Goal: Task Accomplishment & Management: Manage account settings

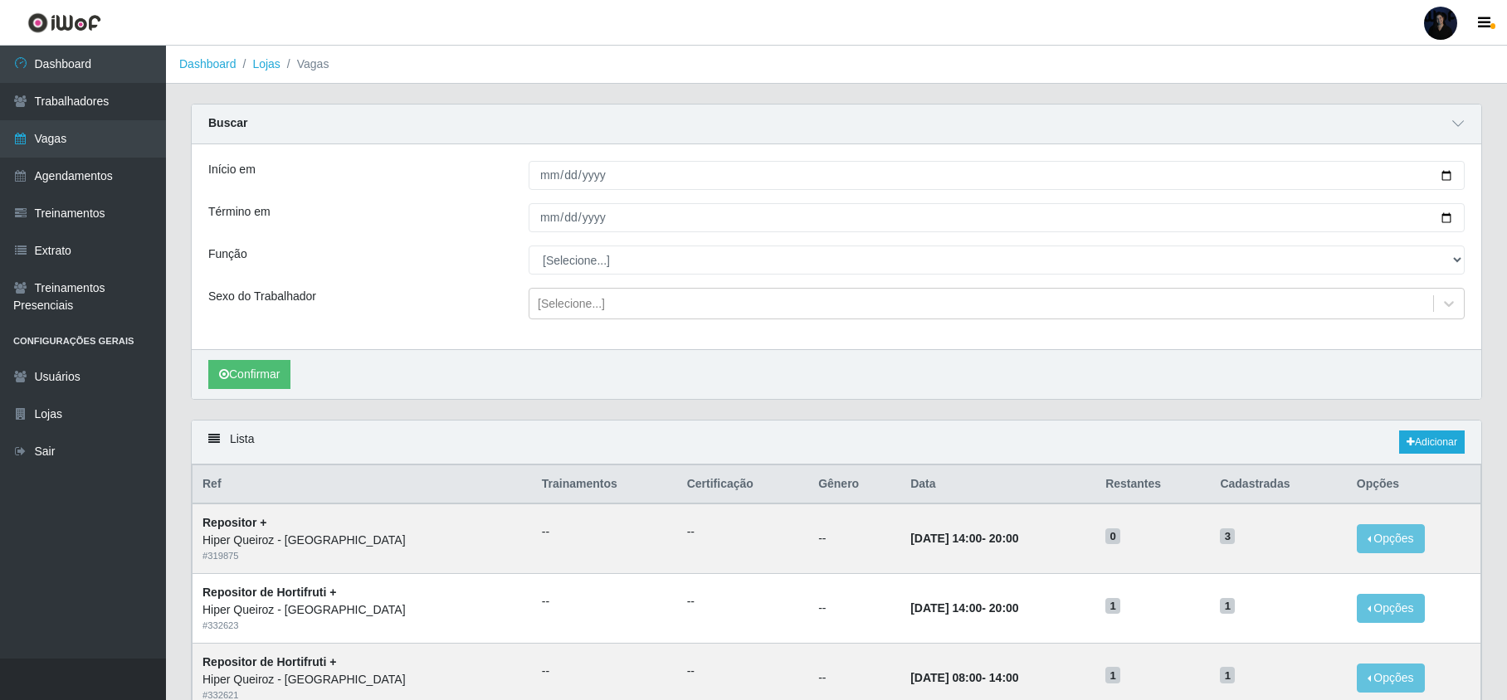
click at [1451, 10] on div at bounding box center [1440, 23] width 33 height 33
click at [1378, 138] on button "Sair" at bounding box center [1407, 129] width 149 height 34
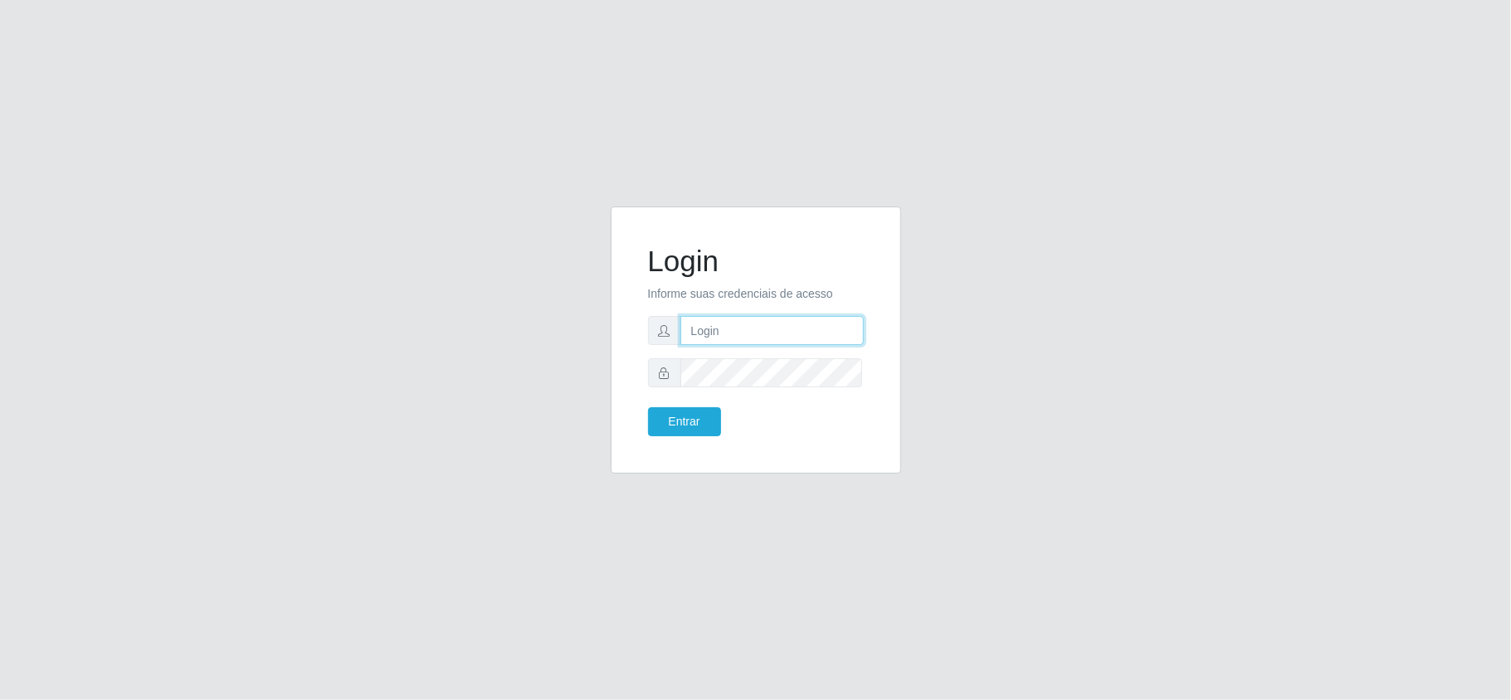
type input "[EMAIL_ADDRESS][DOMAIN_NAME]"
click at [695, 422] on button "Entrar" at bounding box center [684, 421] width 73 height 29
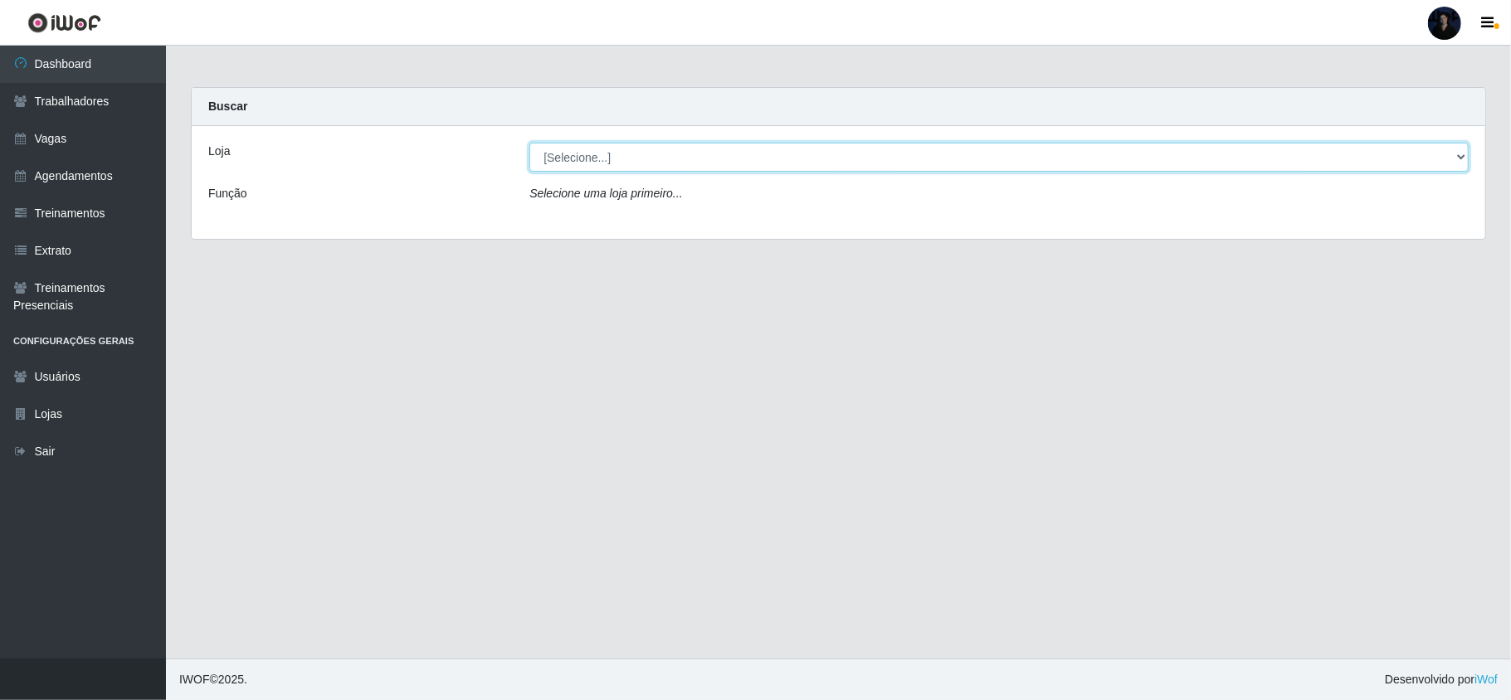
click at [622, 161] on select "[Selecione...] Hiper Queiroz - [GEOGRAPHIC_DATA] [GEOGRAPHIC_DATA] [GEOGRAPHIC_…" at bounding box center [998, 157] width 939 height 29
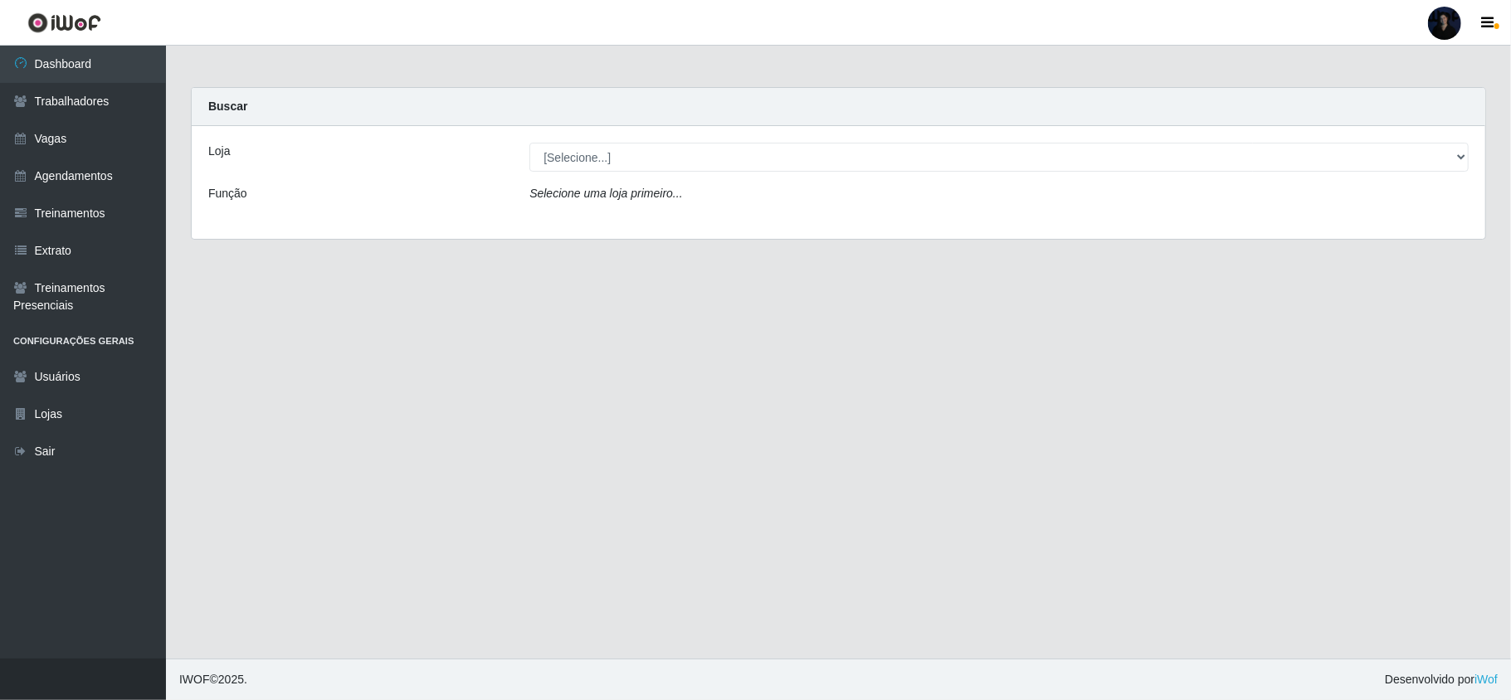
click at [1450, 23] on div at bounding box center [1444, 23] width 33 height 33
click at [1384, 123] on button "Sair" at bounding box center [1411, 129] width 149 height 34
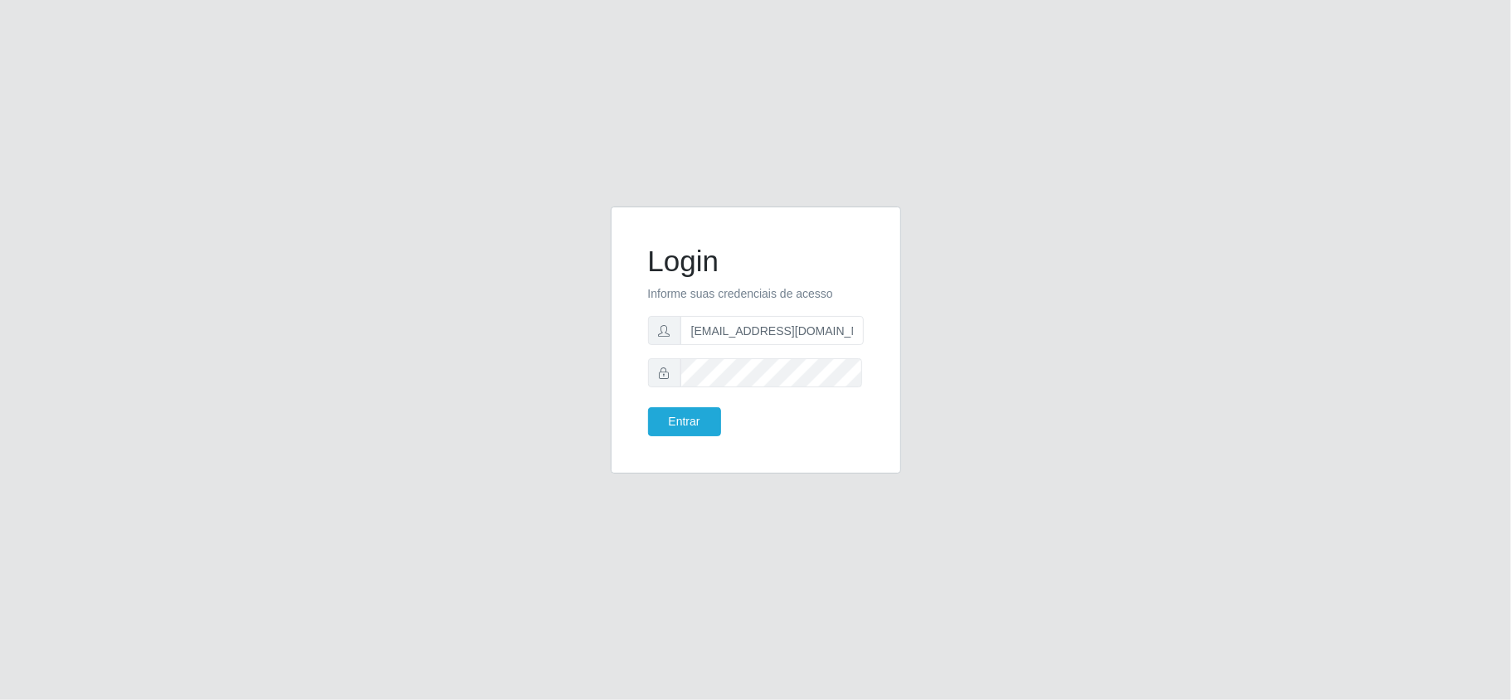
click at [861, 333] on div "Login Informe suas credenciais de acesso [EMAIL_ADDRESS][DOMAIN_NAME] Entrar" at bounding box center [755, 340] width 249 height 226
click at [854, 329] on input "[EMAIL_ADDRESS][DOMAIN_NAME]" at bounding box center [771, 330] width 183 height 29
drag, startPoint x: 850, startPoint y: 330, endPoint x: 770, endPoint y: 330, distance: 80.5
click at [770, 330] on input "[EMAIL_ADDRESS][DOMAIN_NAME]" at bounding box center [771, 330] width 183 height 29
type input "[EMAIL_ADDRESS][DOMAIN_NAME]"
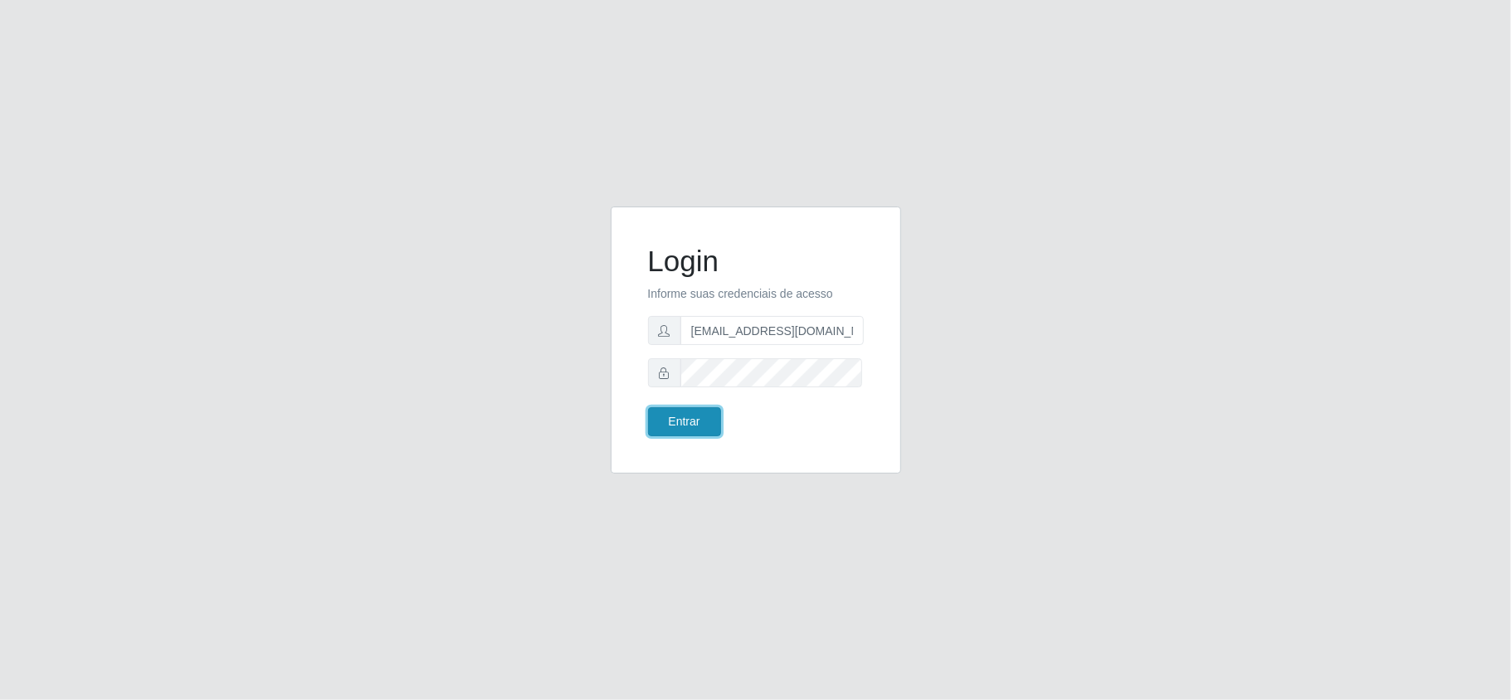
drag, startPoint x: 688, startPoint y: 419, endPoint x: 690, endPoint y: 410, distance: 9.5
click at [688, 416] on button "Entrar" at bounding box center [684, 421] width 73 height 29
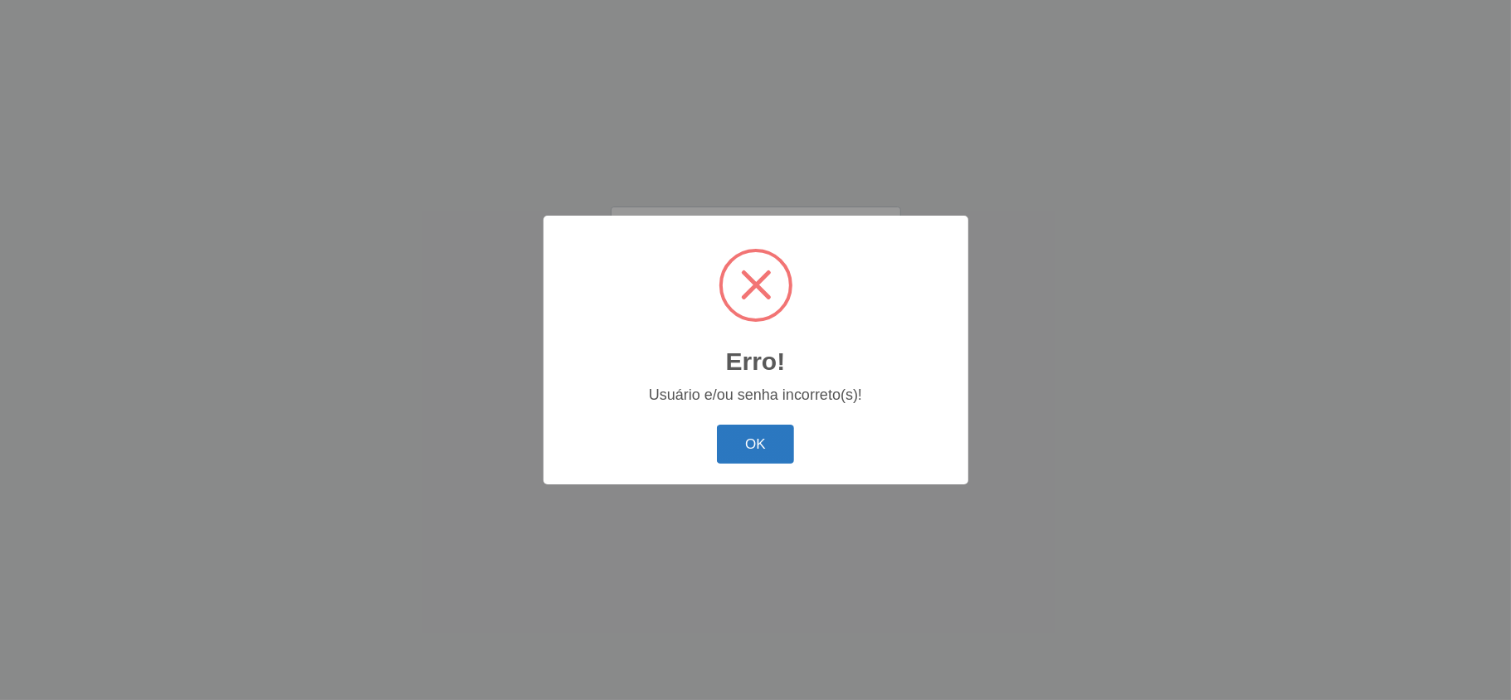
click at [747, 449] on button "OK" at bounding box center [755, 444] width 77 height 39
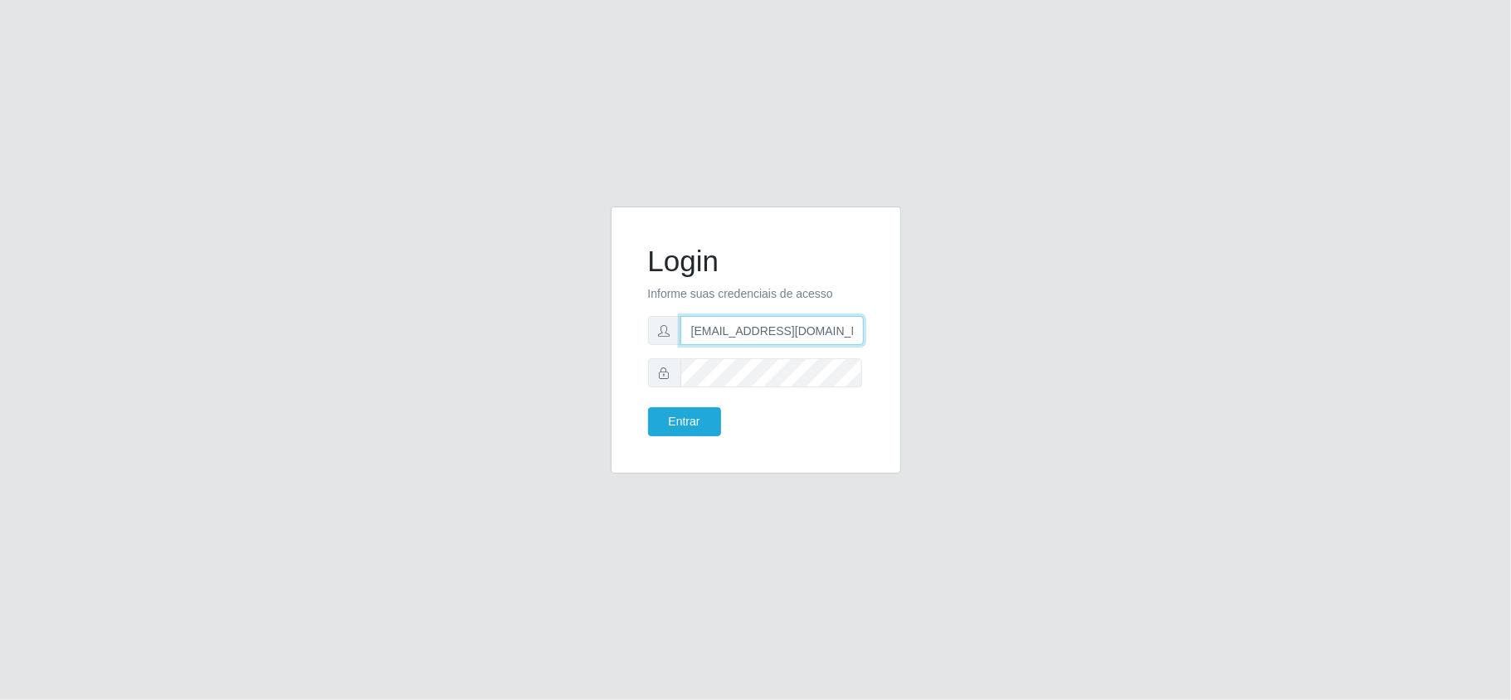
click at [818, 333] on input "[EMAIL_ADDRESS][DOMAIN_NAME]" at bounding box center [771, 330] width 183 height 29
click at [642, 352] on div "Login Informe suas credenciais de acesso [EMAIL_ADDRESS][DOMAIN_NAME] Entrar" at bounding box center [755, 340] width 249 height 226
click at [648, 407] on button "Entrar" at bounding box center [684, 421] width 73 height 29
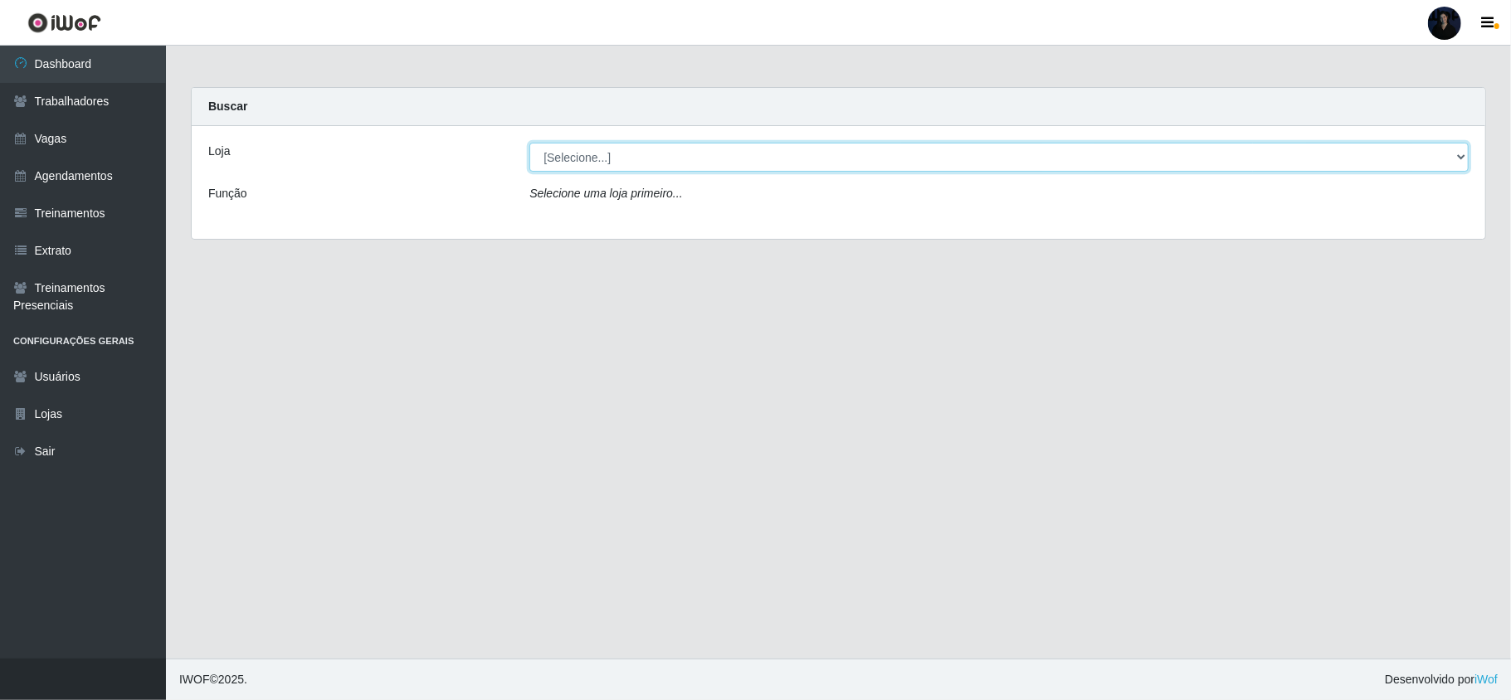
click at [626, 168] on select "[Selecione...] O ROSÁRIO ALIMENTOS" at bounding box center [998, 157] width 939 height 29
select select "349"
click at [529, 143] on select "[Selecione...] O ROSÁRIO ALIMENTOS" at bounding box center [998, 157] width 939 height 29
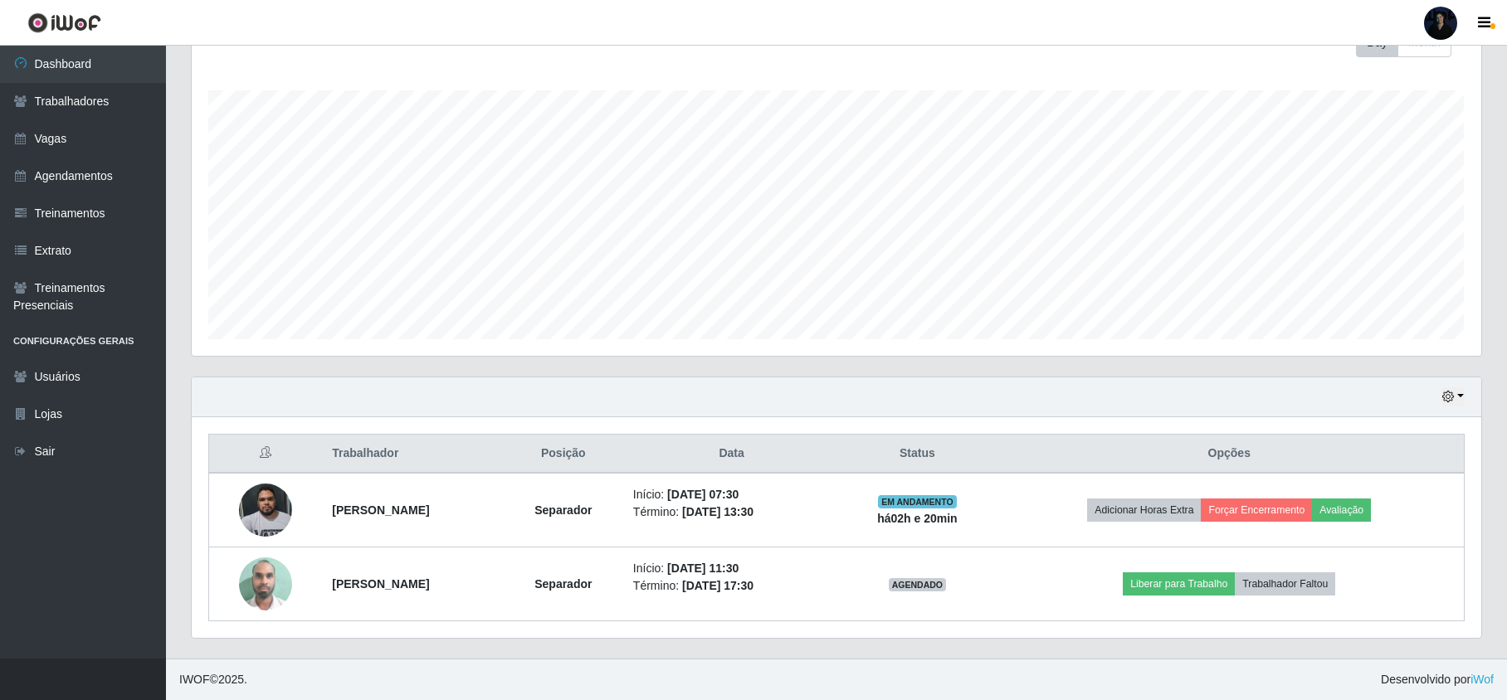
scroll to position [147, 0]
